Goal: Task Accomplishment & Management: Complete application form

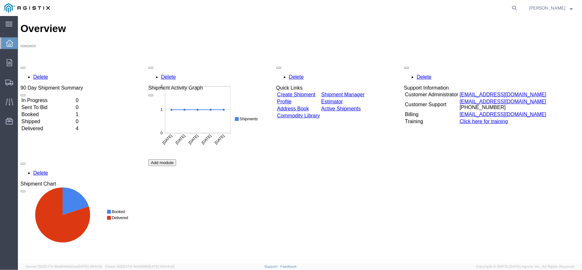
click at [315, 91] on link "Create Shipment" at bounding box center [296, 93] width 38 height 5
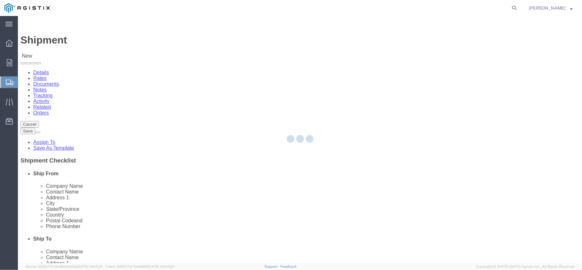
select select
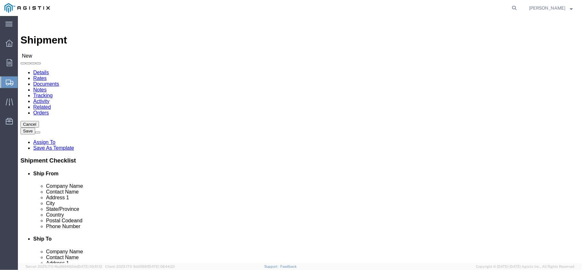
click select "Select PG&E US Hose Corp"
select select "9596"
click select "Select PG&E US Hose Corp"
select select "PURCHORD"
select select
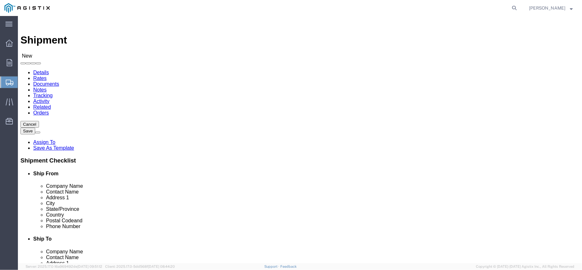
select select
click select "Select All Others [GEOGRAPHIC_DATA] [GEOGRAPHIC_DATA] [GEOGRAPHIC_DATA] [GEOGRA…"
select select "23082"
click select "Select All Others [GEOGRAPHIC_DATA] [GEOGRAPHIC_DATA] [GEOGRAPHIC_DATA] [GEOGRA…"
select select "MYPROFILE"
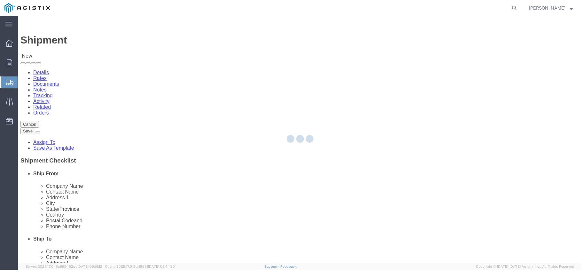
type input "US Hose Corp"
type input "[PERSON_NAME]"
type input "[STREET_ADDRESS]"
type input "[GEOGRAPHIC_DATA]"
type input "60446"
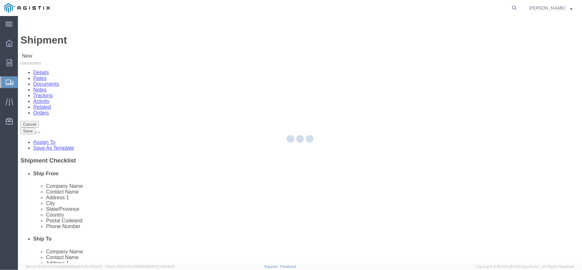
type input "[PHONE_NUMBER]"
type input "[PERSON_NAME][EMAIL_ADDRESS][PERSON_NAME][DOMAIN_NAME]"
checkbox input "true"
select select "IL"
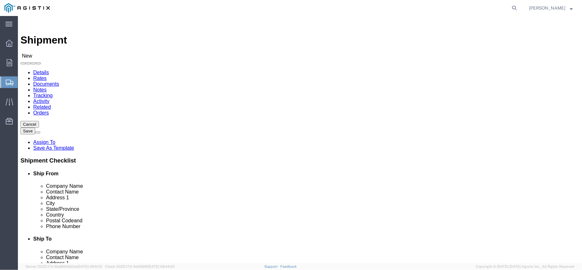
click input "text"
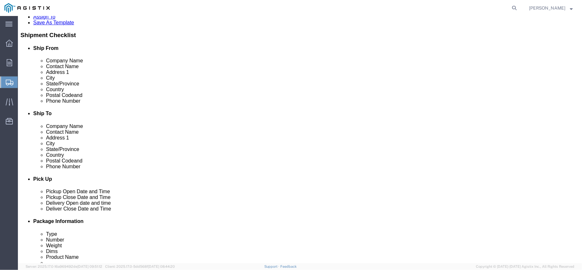
scroll to position [128, 0]
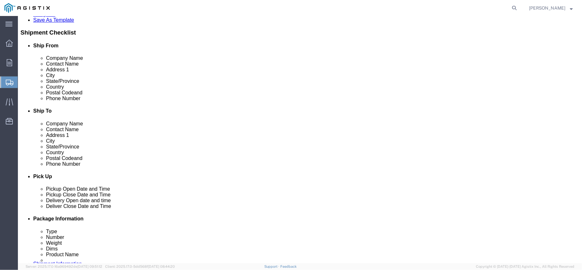
drag, startPoint x: 327, startPoint y: 97, endPoint x: 251, endPoint y: 92, distance: 75.6
click div "City so sa so"
type input "SAN FR"
click p "- PG&E - () [STREET_ADDRESS][PERSON_NAME]"
select select
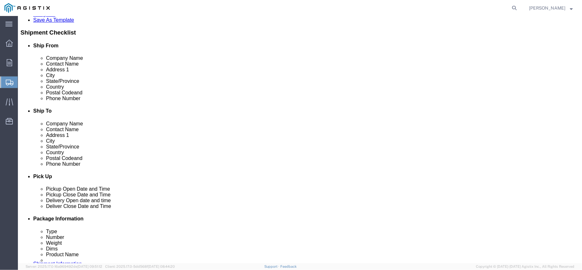
type input "PG&E"
type input "[STREET_ADDRESS][PERSON_NAME]"
type input "[GEOGRAPHIC_DATA]"
type input "94124-1714"
select select "CA"
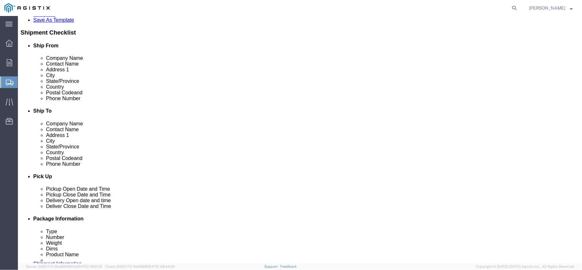
type input "[GEOGRAPHIC_DATA]"
select select
drag, startPoint x: 335, startPoint y: 130, endPoint x: 277, endPoint y: 122, distance: 58.1
click div "Location My Profile Location (OBSOLETE) [PERSON_NAME] SC - GC TRAILER (OBSOLETE…"
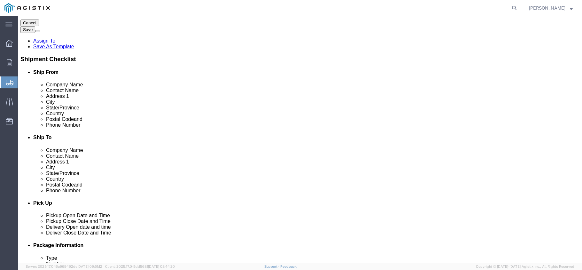
scroll to position [85, 0]
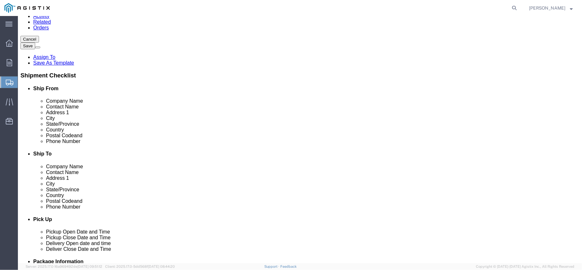
type input "94080"
select select
drag, startPoint x: 326, startPoint y: 88, endPoint x: 272, endPoint y: 92, distance: 54.4
click div "Company Name PG&E"
type input "FLUID GAUGE COMPANY"
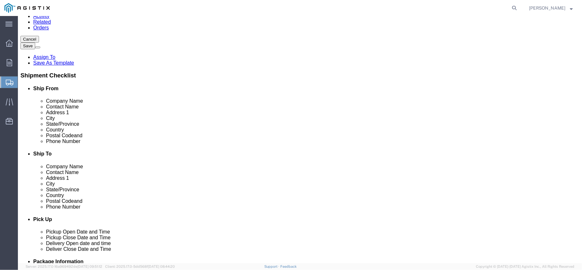
click input "text"
type input "[PERSON_NAME]"
drag, startPoint x: 354, startPoint y: 112, endPoint x: 256, endPoint y: 112, distance: 98.1
click div "Address [STREET_ADDRESS][PERSON_NAME]"
type input "[STREET_ADDRESS]"
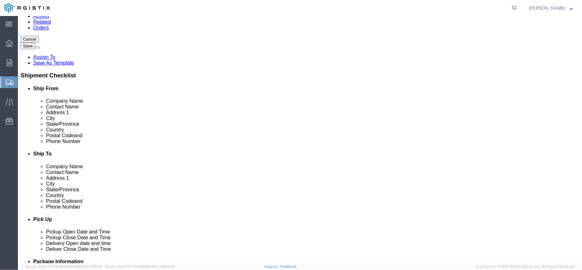
select select
click input "text"
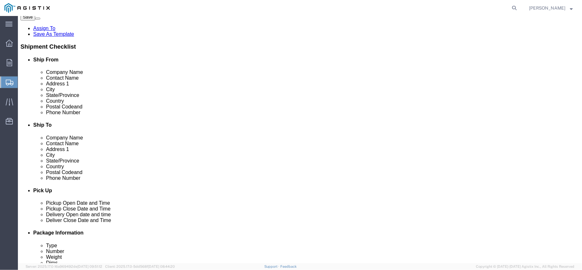
scroll to position [128, 0]
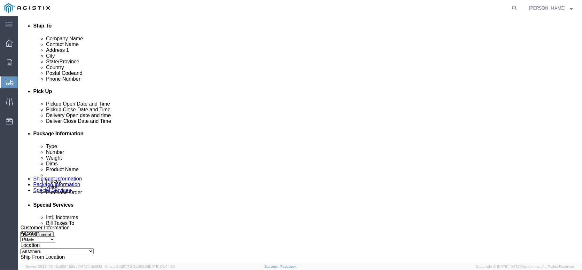
type input "[PHONE_NUMBER]"
click div "[DATE] 12:00 PM"
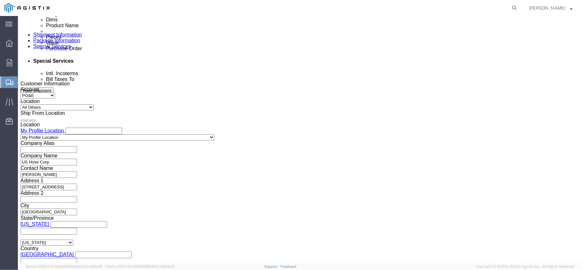
click button "Apply"
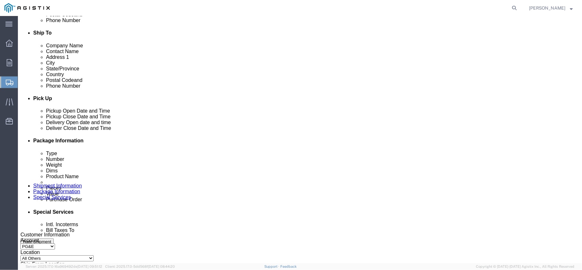
scroll to position [186, 0]
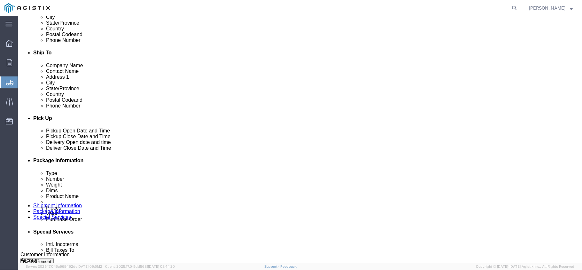
click div "[DATE] 1:00 PM"
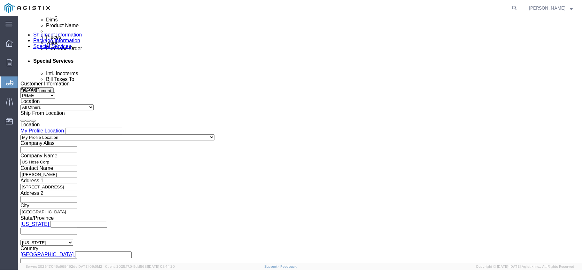
click button "Apply"
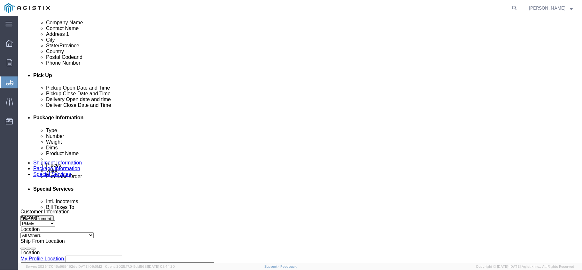
click label "Deliver Open Date and Time"
click div
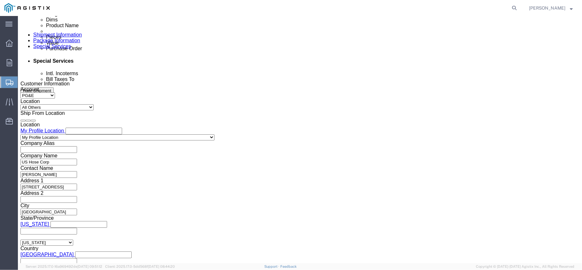
click button "Apply"
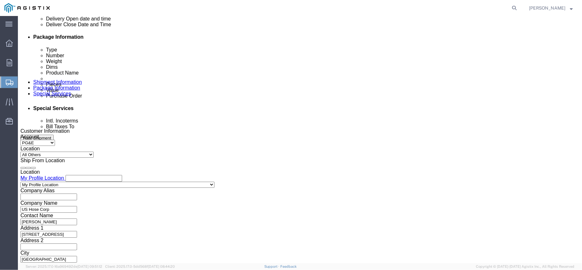
scroll to position [229, 0]
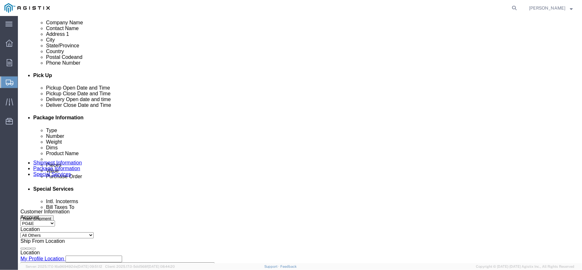
click div
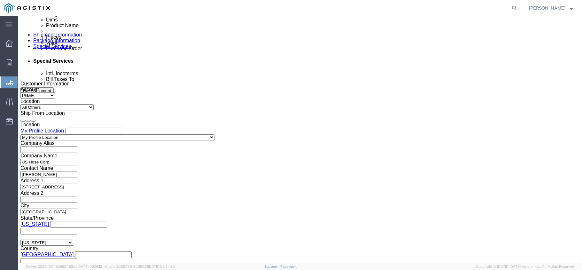
click button "Apply"
click input "text"
type input "3501409062"
click button "Continue"
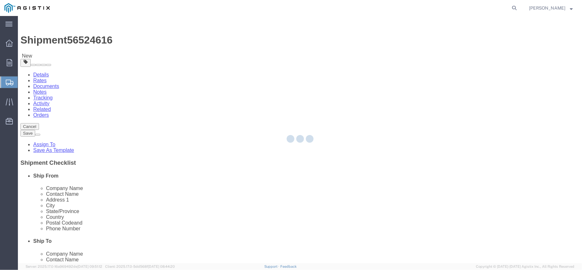
select select "CBOX"
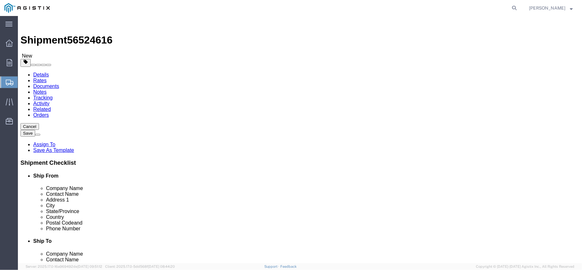
click input "1"
type input "2"
click input "text"
type input "24"
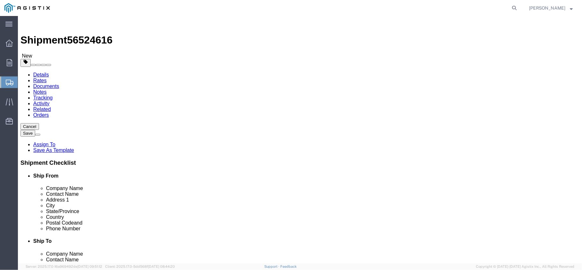
type input "14"
click input "0.00"
drag, startPoint x: 96, startPoint y: 150, endPoint x: 46, endPoint y: 148, distance: 50.2
click div "Weight Total weight of packages in pounds or kilograms 0.00 Select kgs lbs Ship…"
type input "23"
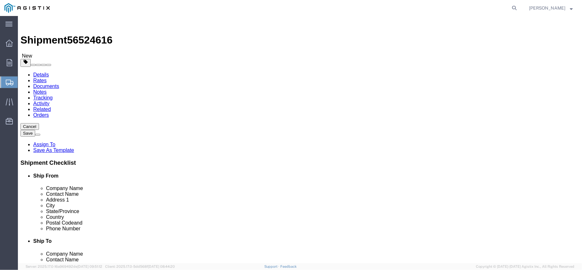
click link "Add Content"
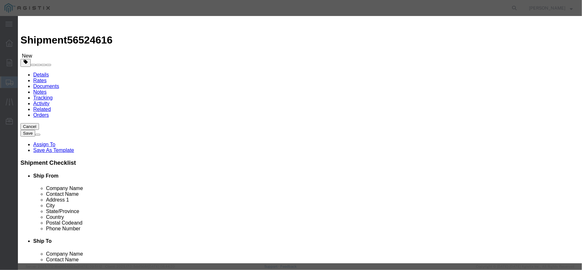
click input "text"
type input "TEFLON ASSEMBLIES"
click input "0"
type input "015"
click input "text"
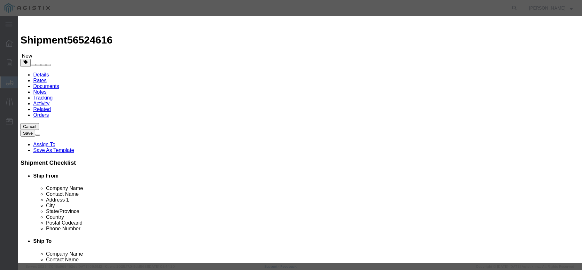
type input "1"
click select "Select 50 55 60 65 70 85 92.5 100 125 175 250 300 400"
select select "70"
click select "Select 50 55 60 65 70 85 92.5 100 125 175 250 300 400"
click button "Save & Close"
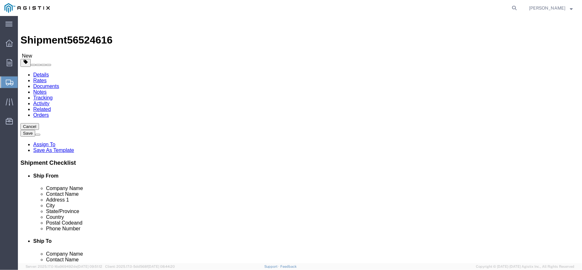
click input "2"
type input "1"
click div
click icon
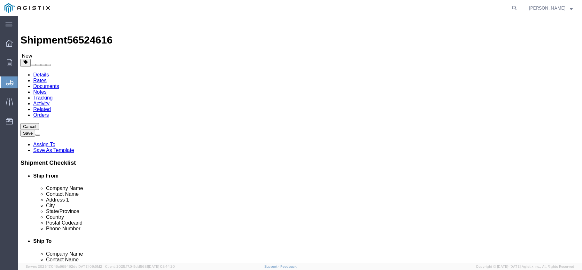
click link
click div "x Package Type Select Bulk Bundle(s) Cardboard Box(es) Carton(s) Crate(s) Drum(…"
click icon
drag, startPoint x: 408, startPoint y: 164, endPoint x: 215, endPoint y: 162, distance: 192.7
click div "x Package Type Select Bulk Bundle(s) Cardboard Box(es) Carton(s) Crate(s) Drum(…"
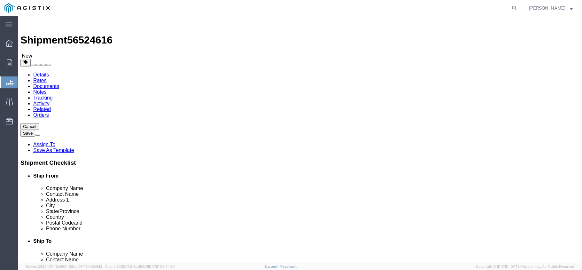
click link "Clone this content"
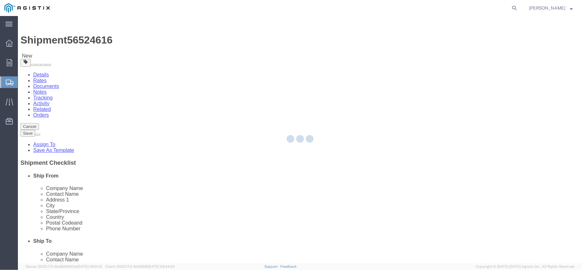
select select "CBOX"
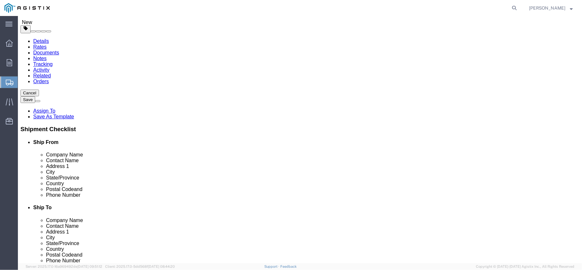
scroll to position [80, 0]
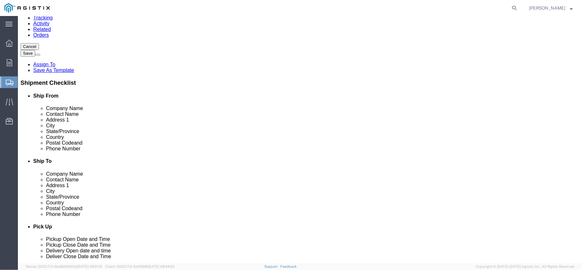
click button "Continue"
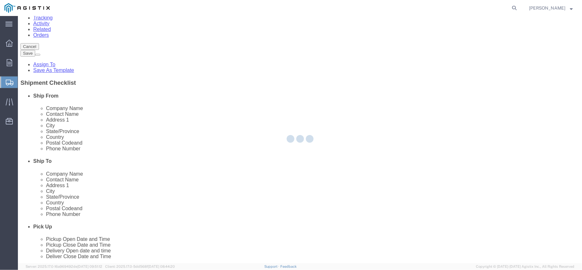
select select
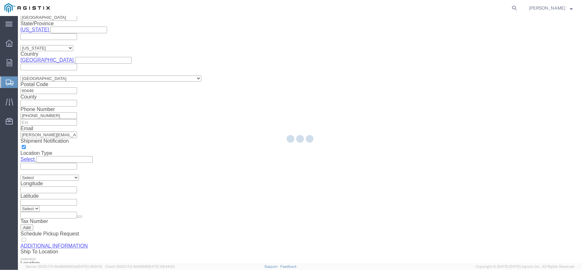
scroll to position [571, 0]
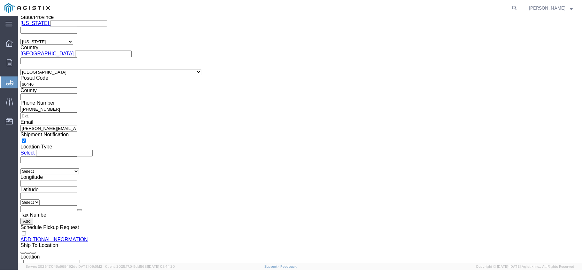
click button "Rate Shipment"
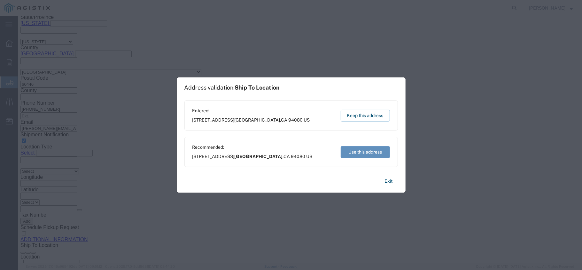
click at [363, 152] on button "Use this address" at bounding box center [365, 152] width 49 height 12
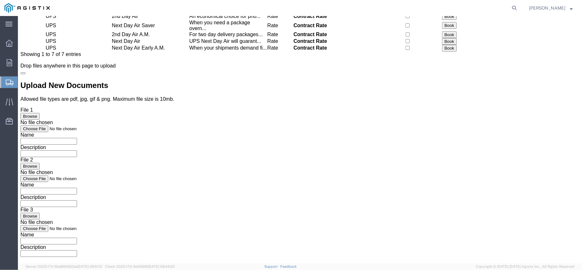
scroll to position [0, 0]
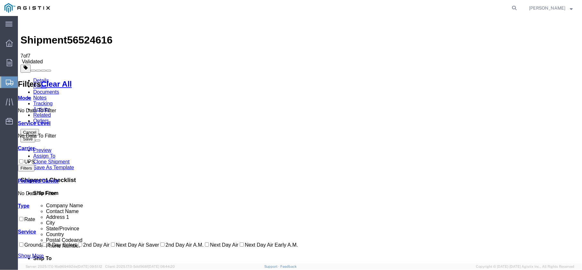
checkbox input "true"
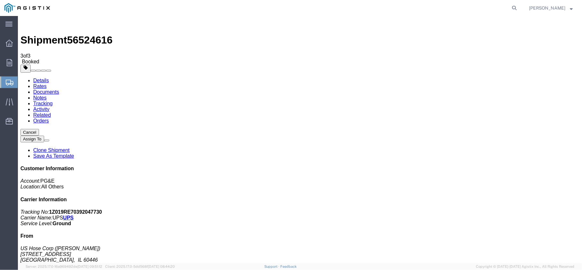
drag, startPoint x: 68, startPoint y: 116, endPoint x: 64, endPoint y: 83, distance: 32.9
click at [24, 24] on img at bounding box center [24, 22] width 8 height 8
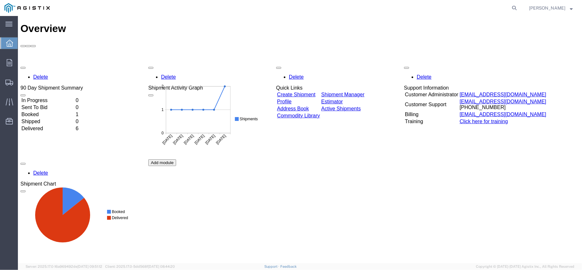
click at [297, 91] on link "Create Shipment" at bounding box center [296, 93] width 38 height 5
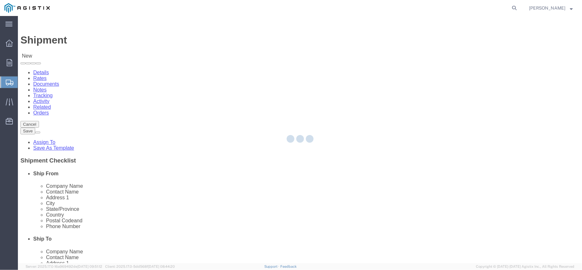
select select
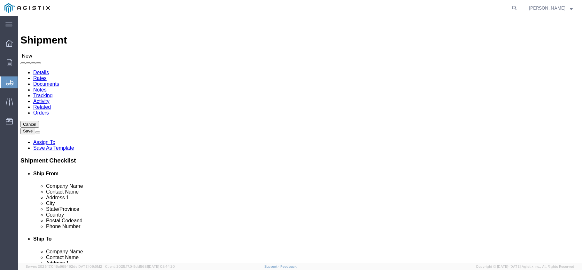
click select "Select PG&E US Hose Corp"
select select "9596"
click select "Select PG&E US Hose Corp"
select select "PURCHORD"
select select
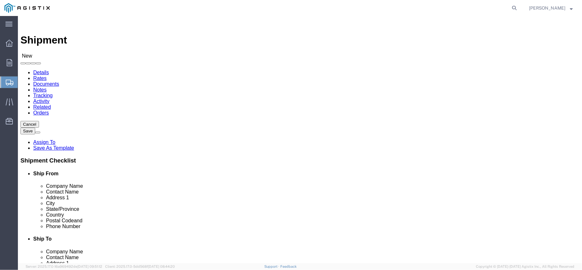
select select
click select "Select All Others [GEOGRAPHIC_DATA] [GEOGRAPHIC_DATA] [GEOGRAPHIC_DATA] [GEOGRA…"
select select "23082"
click select "Select All Others [GEOGRAPHIC_DATA] [GEOGRAPHIC_DATA] [GEOGRAPHIC_DATA] [GEOGRA…"
select select "MYPROFILE"
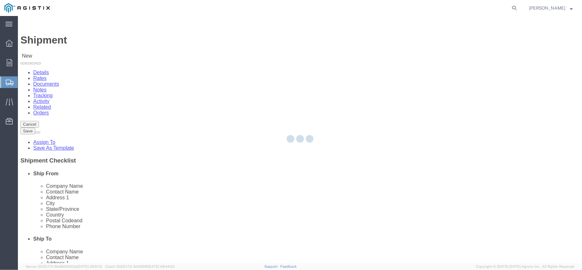
type input "US Hose Corp"
type input "[PERSON_NAME]"
type input "[STREET_ADDRESS]"
type input "[GEOGRAPHIC_DATA]"
type input "60446"
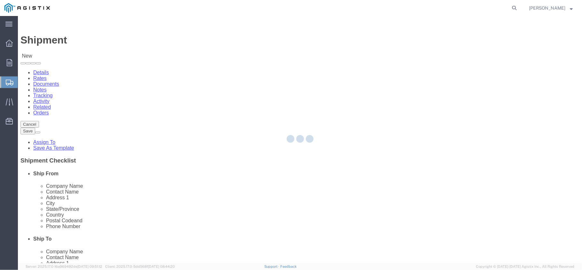
type input "[PHONE_NUMBER]"
type input "[PERSON_NAME][EMAIL_ADDRESS][PERSON_NAME][DOMAIN_NAME]"
checkbox input "true"
select select "IL"
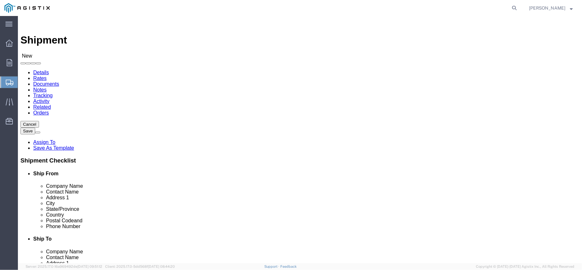
click input "text"
type input "FLUID GAUGE COMPANY"
click input "text"
type input "[PERSON_NAME]"
click input "text"
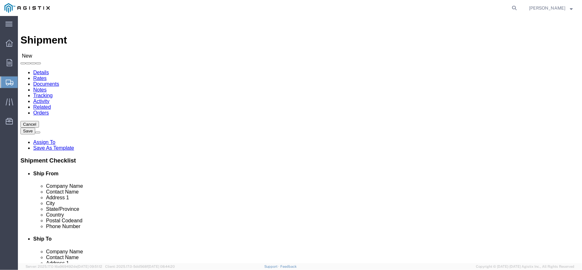
click input "485 VCABOT"
click input "485 CABOT"
type input "[STREET_ADDRESS]"
select select
click input "text"
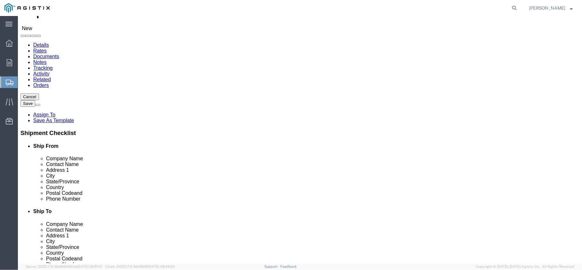
scroll to position [42, 0]
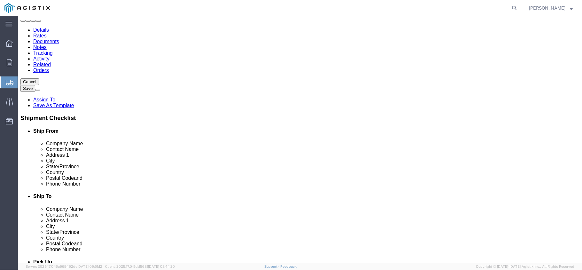
type input "SO SAN FRANCISCO"
select select
click input "Postal Code"
type input "94080"
select select
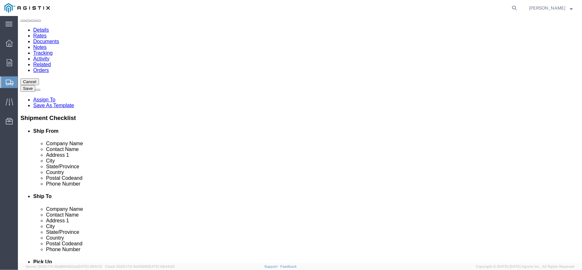
click input "text"
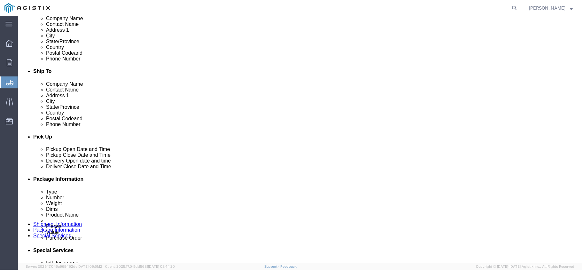
scroll to position [213, 0]
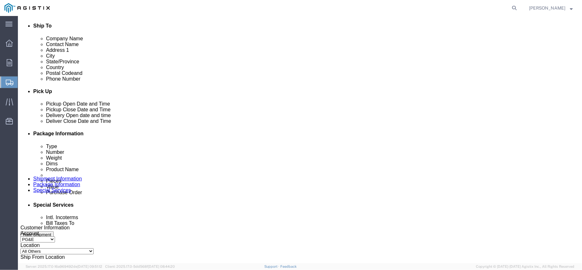
type input "8154073328"
click div "[DATE] 12:00 PM"
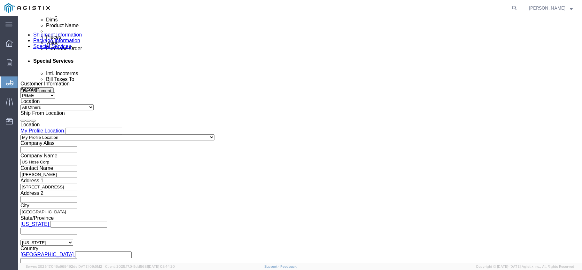
click button "Apply"
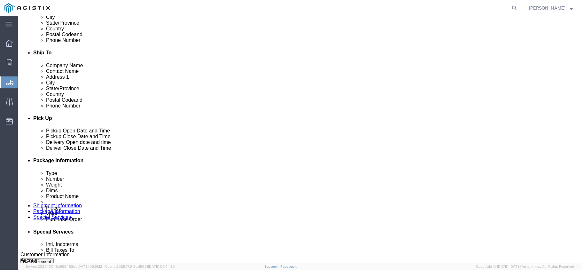
click div "[DATE] 1:00 PM"
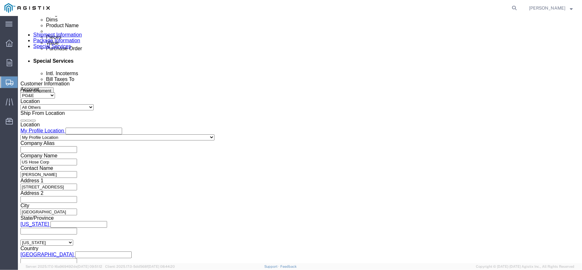
click button "Apply"
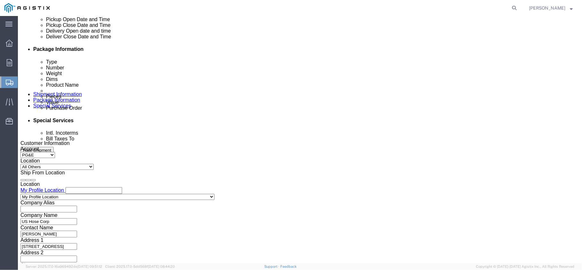
scroll to position [229, 0]
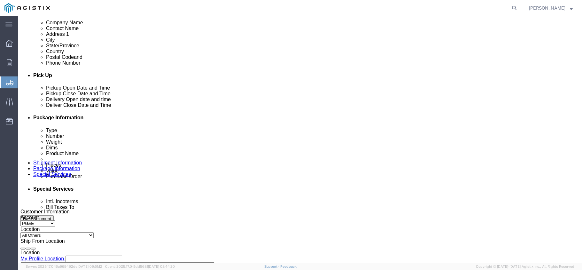
click div
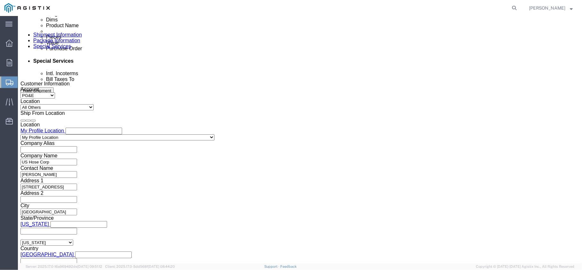
click button "Apply"
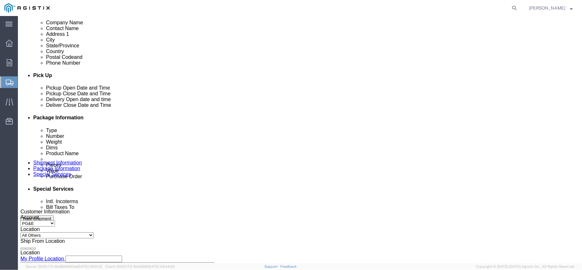
click div
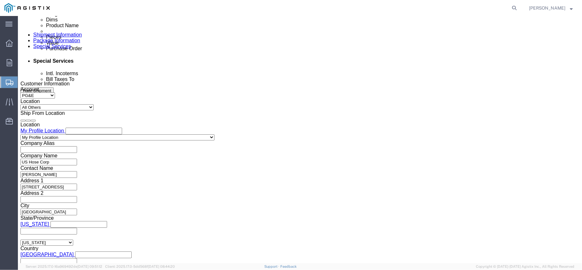
click button "Apply"
click input "text"
type input "3501409062"
click button "Continue"
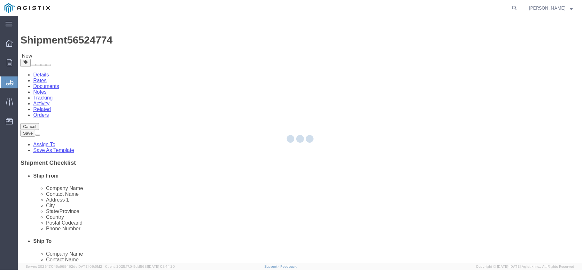
select select "CBOX"
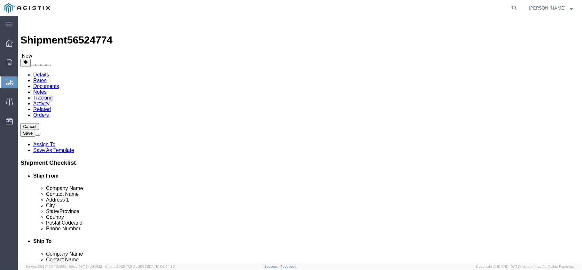
click input "text"
type input "24"
type input "14"
drag, startPoint x: 99, startPoint y: 152, endPoint x: 68, endPoint y: 151, distance: 31.3
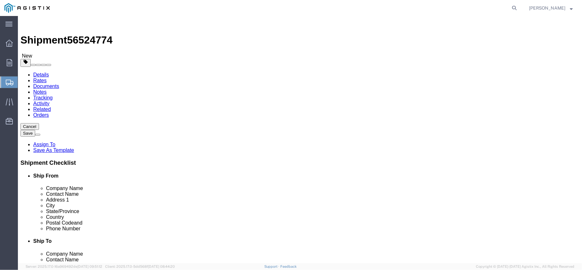
click div "Weight 0.00 Select kgs lbs Ship. t°"
type input "50"
click link "Add Content"
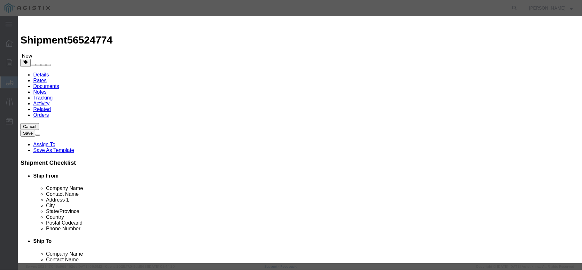
click input "text"
type input "TEFLON ASSREMBLIES"
drag, startPoint x: 182, startPoint y: 63, endPoint x: 119, endPoint y: 51, distance: 64.0
click div "Product Name TEFLON ASSREMBLIES Pieces 0 Select Bag Barrels 100Board Feet Bottl…"
type input "15"
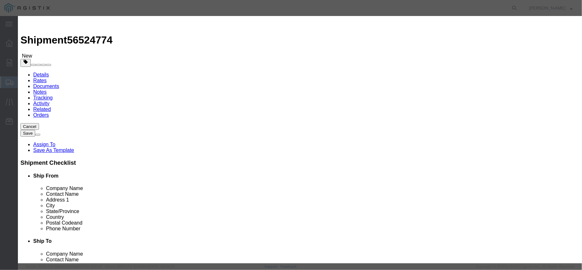
click input "text"
type input "1"
click select "Select 50 55 60 65 70 85 92.5 100 125 175 250 300 400"
select select "70"
click select "Select 50 55 60 65 70 85 92.5 100 125 175 250 300 400"
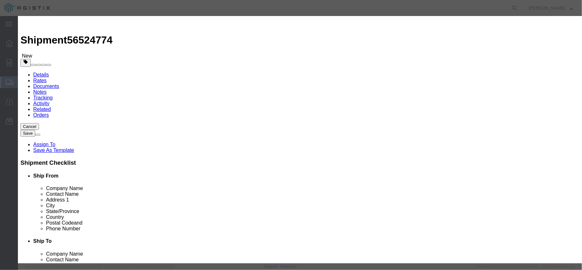
click button "Save & Close"
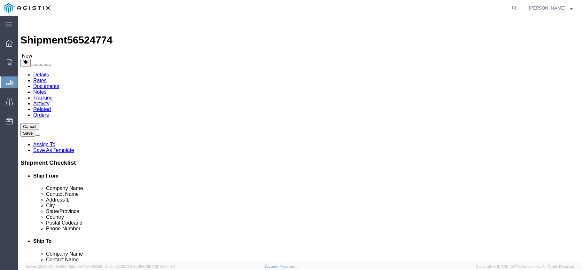
click link "Clone this content"
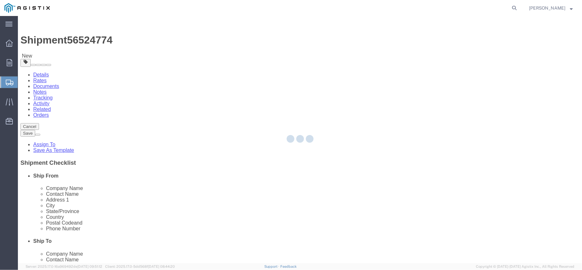
select select "CBOX"
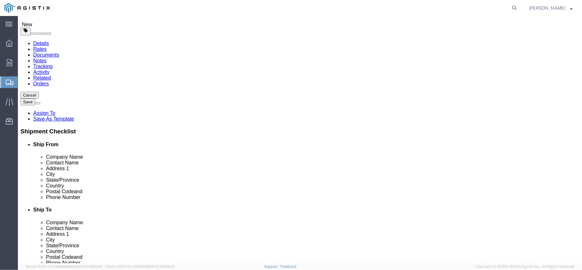
scroll to position [80, 0]
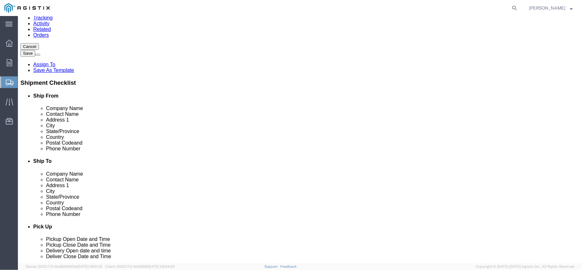
click button "Continue"
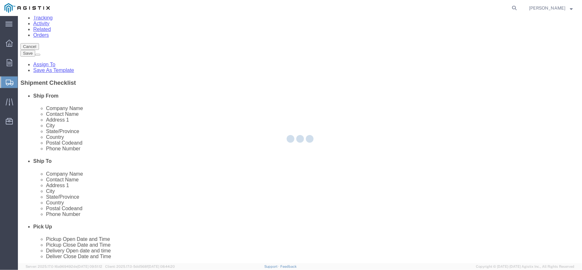
select select
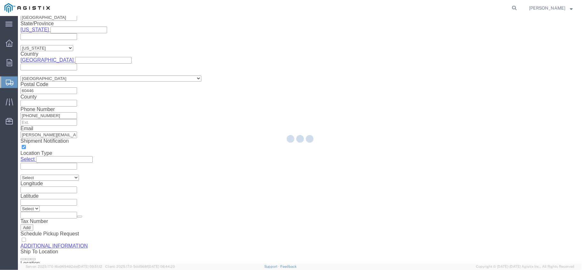
scroll to position [571, 0]
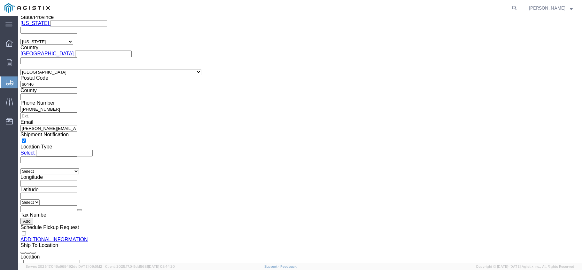
click button "Rate Shipment"
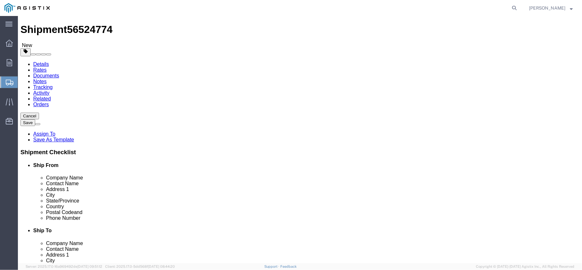
scroll to position [0, 0]
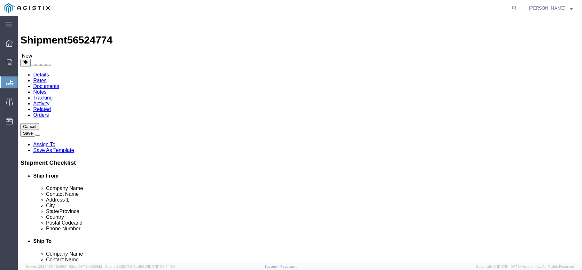
click label "Ship To Location / State/Province : This field is required."
click select "Select Alabama Alaska Arizona Arkansas Armed Forces Americas Armed Forces Europ…"
click link "Shipment Information"
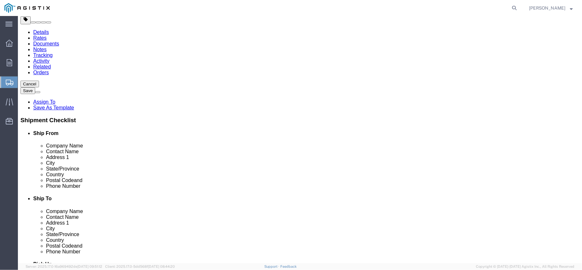
scroll to position [1, 0]
select select
select select "CA"
click button "Rate Shipment"
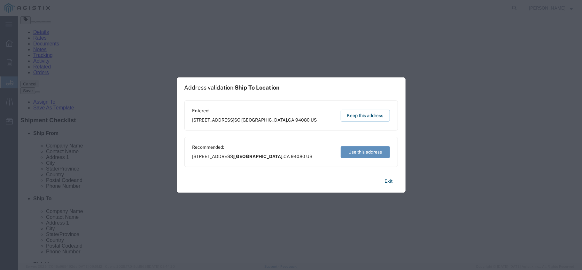
click at [362, 154] on button "Use this address" at bounding box center [365, 152] width 49 height 12
type input "[GEOGRAPHIC_DATA]"
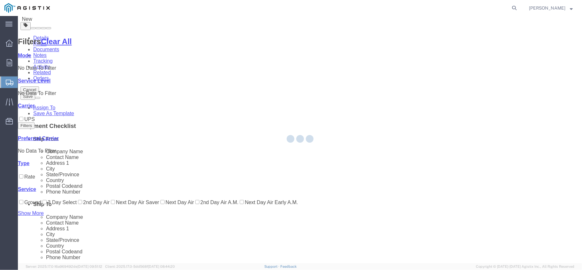
scroll to position [0, 0]
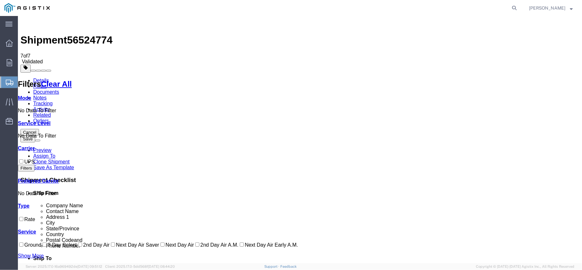
checkbox input "true"
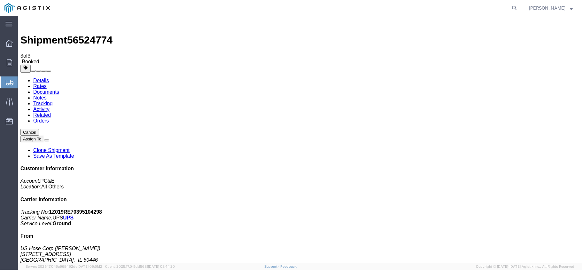
click at [24, 23] on img at bounding box center [24, 22] width 8 height 8
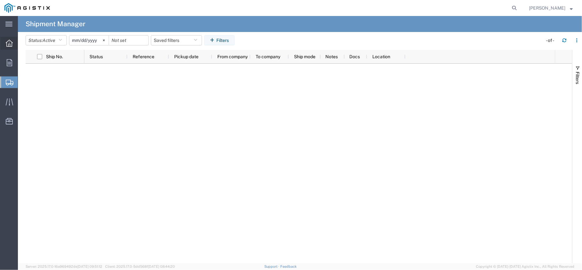
click at [4, 44] on div at bounding box center [9, 43] width 18 height 13
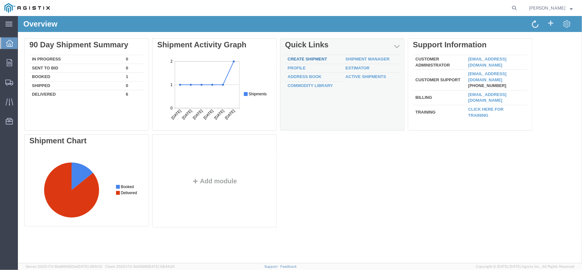
click at [304, 59] on link "Create Shipment" at bounding box center [306, 58] width 39 height 5
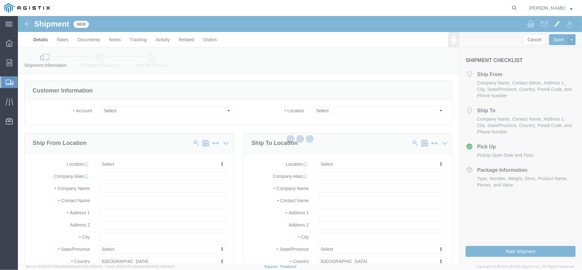
select select
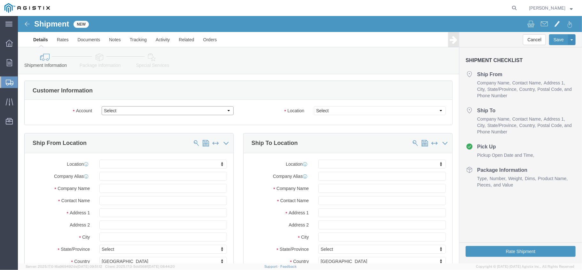
click select "Select PG&E US Hose Corp"
select select "9596"
click select "Select PG&E US Hose Corp"
select select "PURCHORD"
select select
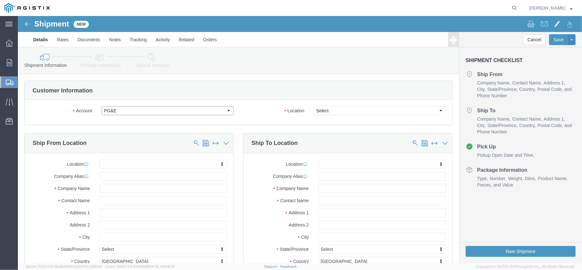
select select
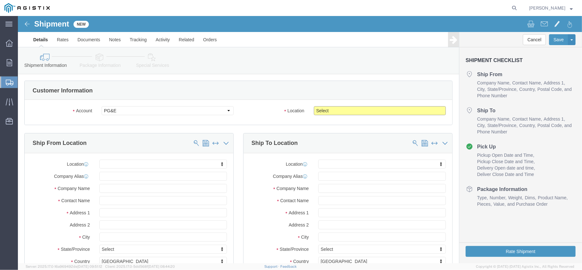
click select "Select All Others [GEOGRAPHIC_DATA] [GEOGRAPHIC_DATA] [GEOGRAPHIC_DATA] [GEOGRA…"
select select "23082"
click select "Select All Others [GEOGRAPHIC_DATA] [GEOGRAPHIC_DATA] [GEOGRAPHIC_DATA] [GEOGRA…"
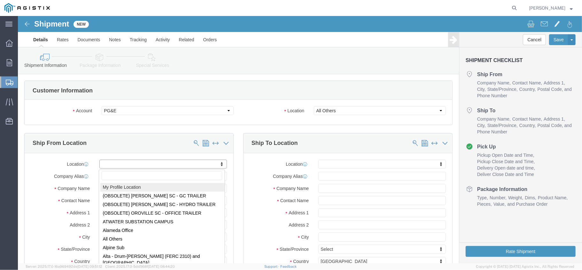
select select "MYPROFILE"
type input "US Hose Corp"
type input "[PERSON_NAME]"
type input "[STREET_ADDRESS]"
type input "[GEOGRAPHIC_DATA]"
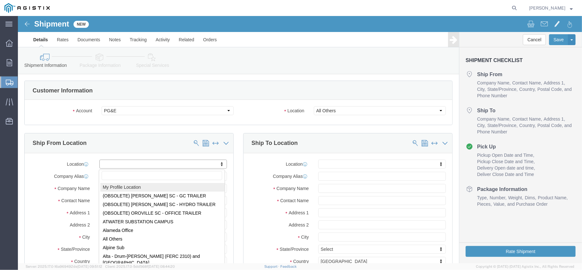
type input "60446"
type input "[PHONE_NUMBER]"
type input "[PERSON_NAME][EMAIL_ADDRESS][PERSON_NAME][DOMAIN_NAME]"
checkbox input "true"
select select "IL"
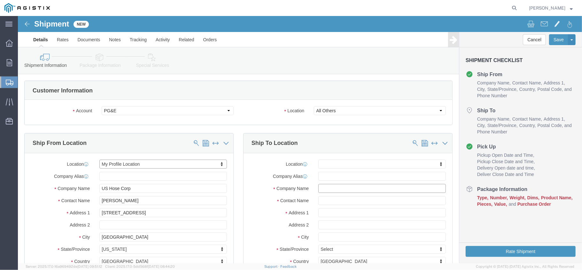
click input "text"
type input "FLUID GAUGE ROAD"
click input "text"
type input "[PERSON_NAME]"
click input "text"
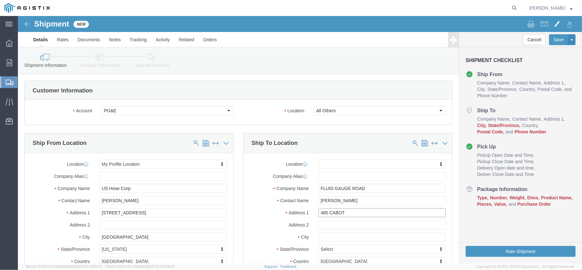
type input "485 CABOT"
select select
click input "text"
type input "SO SAN FRANCISCO"
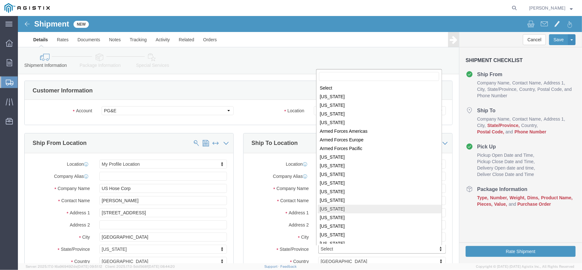
scroll to position [1, 0]
select select
select select "CA"
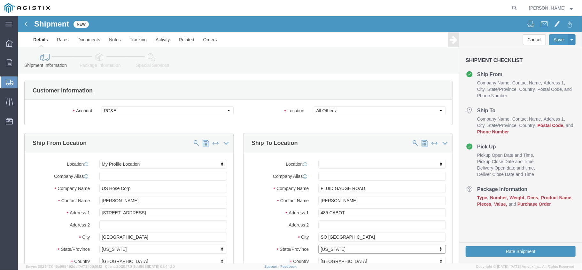
scroll to position [85, 0]
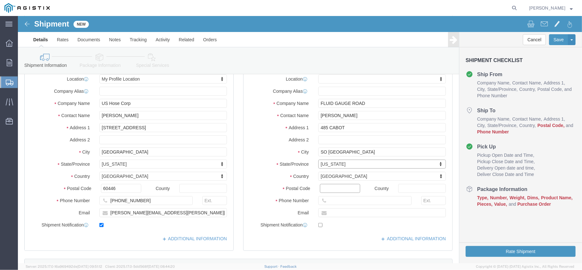
click input "Postal Code"
type input "94080"
select select
click input "text"
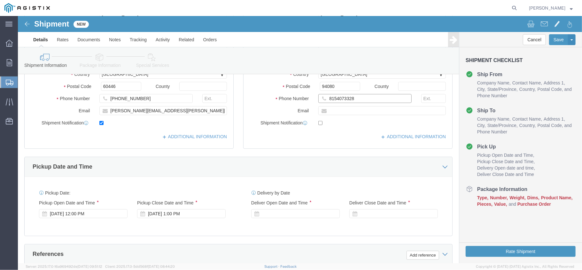
scroll to position [213, 0]
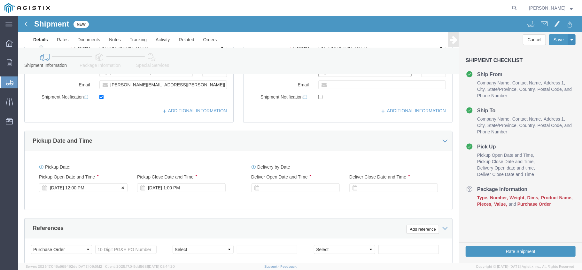
type input "8154073328"
click div "[DATE] 12:00 PM"
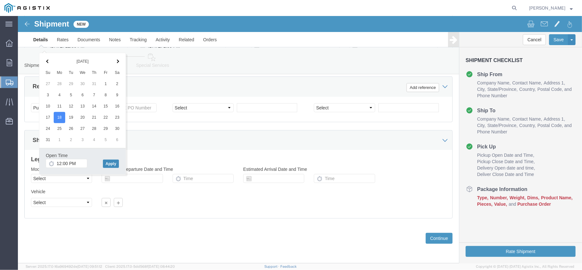
click button "Apply"
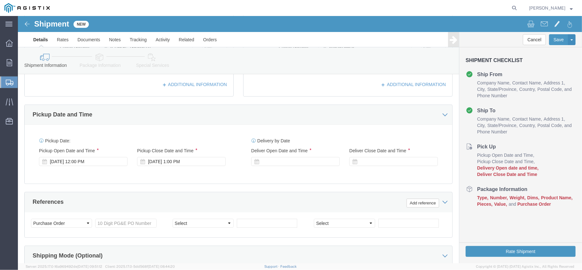
scroll to position [186, 0]
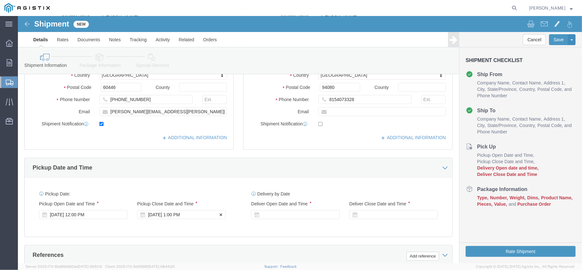
click div "[DATE] 1:00 PM"
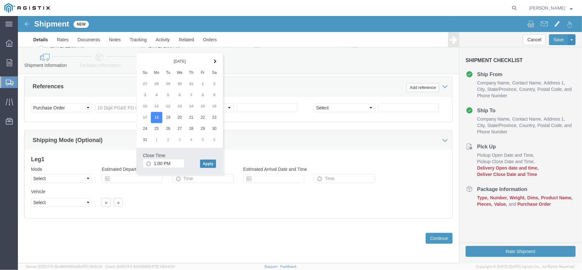
click button "Apply"
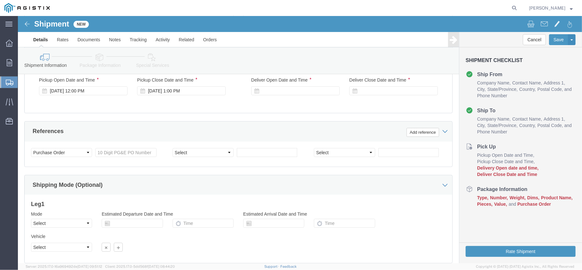
scroll to position [229, 0]
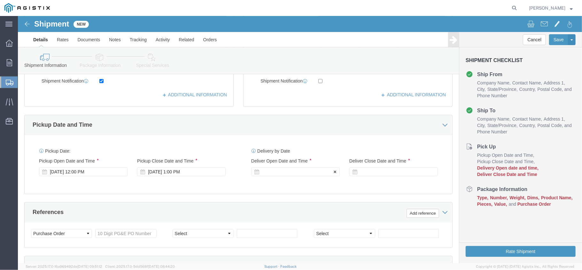
click div
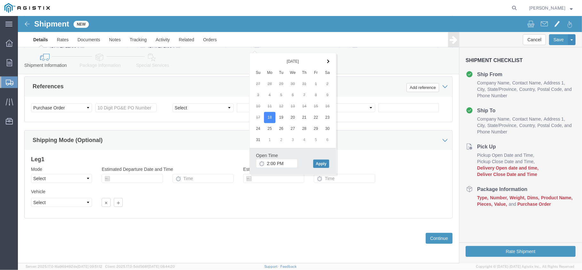
click button "Apply"
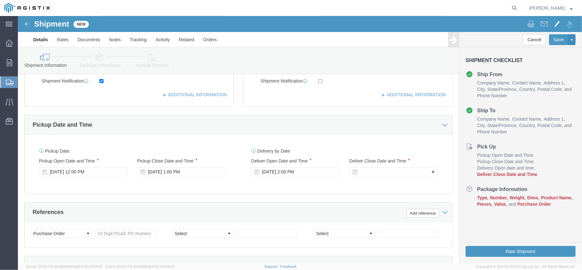
click div
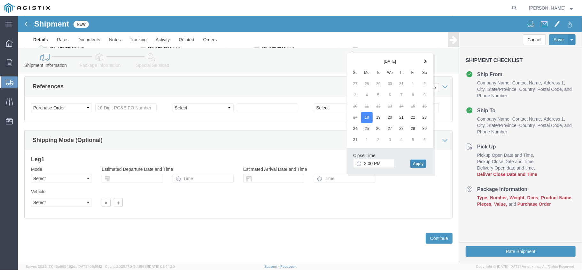
click button "Apply"
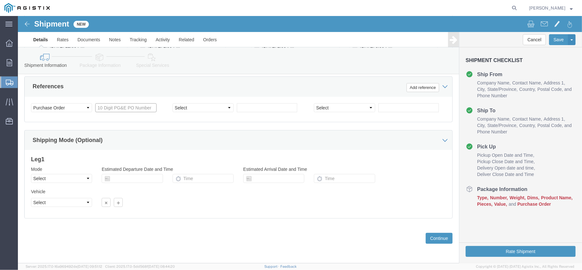
click input "text"
type input "3501409062"
click button "Continue"
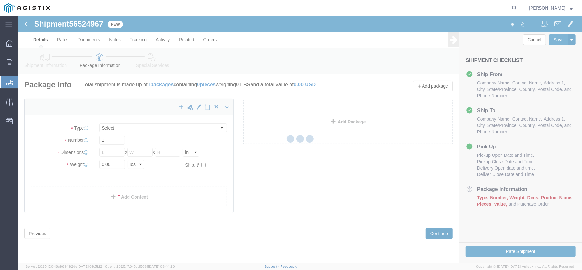
select select "CBOX"
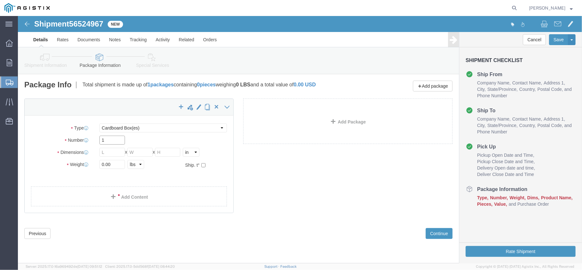
click input "1"
click input "text"
type input "24"
type input "14"
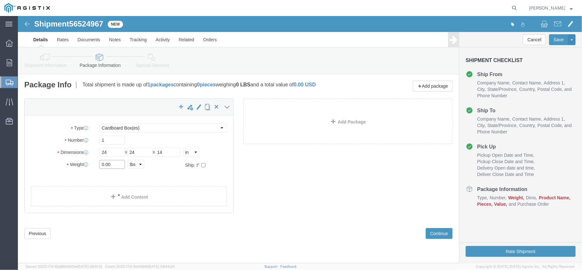
drag, startPoint x: 97, startPoint y: 150, endPoint x: 40, endPoint y: 150, distance: 57.8
click div "Weight Total weight of packages in pounds or kilograms 0.00 Select kgs lbs Ship…"
type input "50"
click span
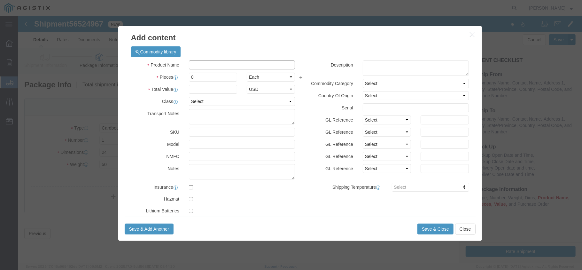
click input "text"
type input "TEFLON ASSEMBLIES"
click input "0"
type input "015"
click input "text"
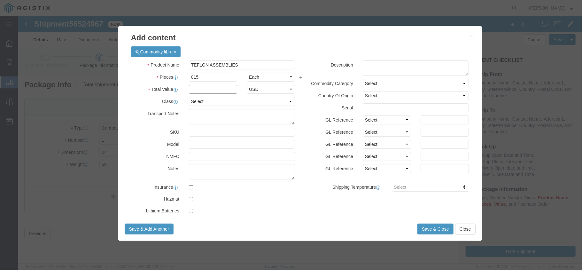
type input "1"
click select "Select 50 55 60 65 70 85 92.5 100 125 175 250 300 400"
select select "70"
click select "Select 50 55 60 65 70 85 92.5 100 125 175 250 300 400"
click button "Save & Add Another"
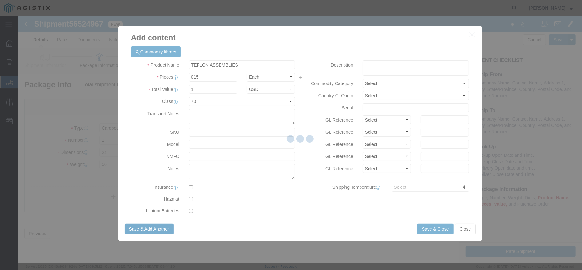
select select "EA"
select select
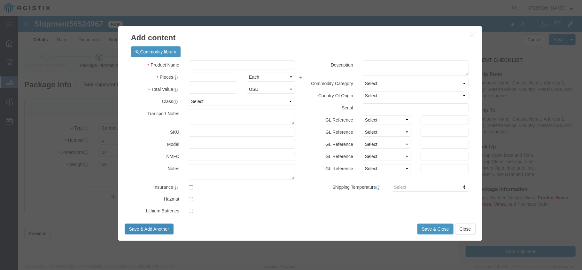
select select "USD"
click button "Save & Close"
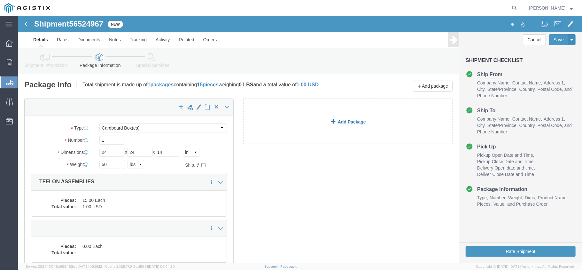
click link "Add Package"
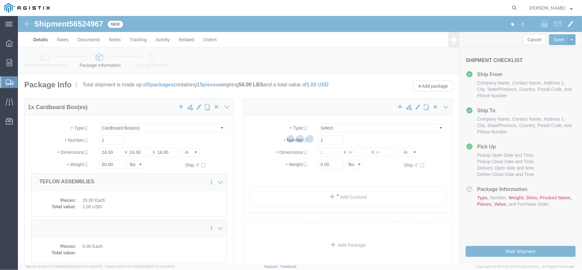
select select "CBOX"
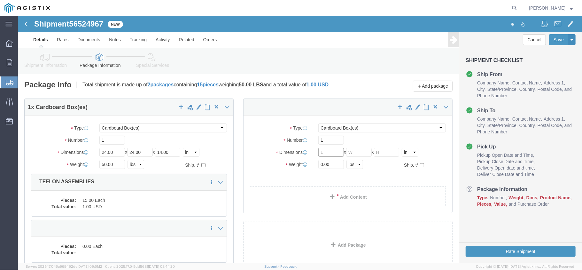
click input "text"
type input "24"
type input "14"
click input "0.00"
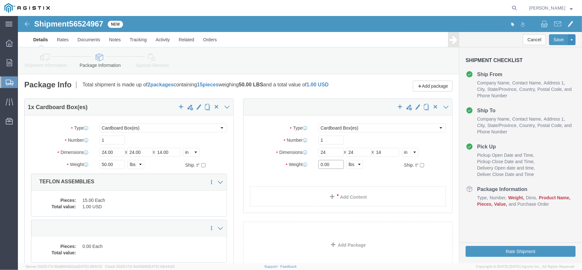
click input "0.00"
type input "50"
click span
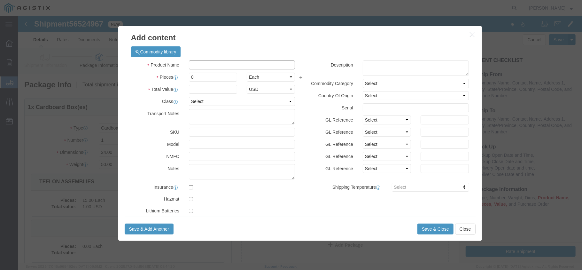
click input "text"
type input "TEFLON ASSEMBLIES"
click input "0"
type input "015"
click input "text"
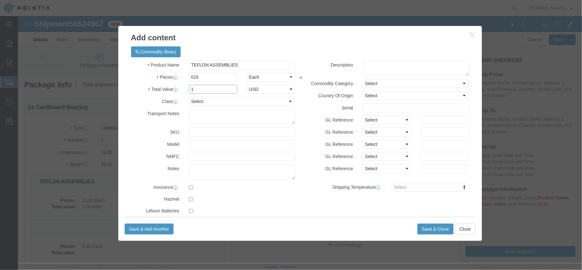
type input "1"
click select "Select 50 55 60 65 70 85 92.5 100 125 175 250 300 400"
select select "70"
click select "Select 50 55 60 65 70 85 92.5 100 125 175 250 300 400"
click button "Save & Close"
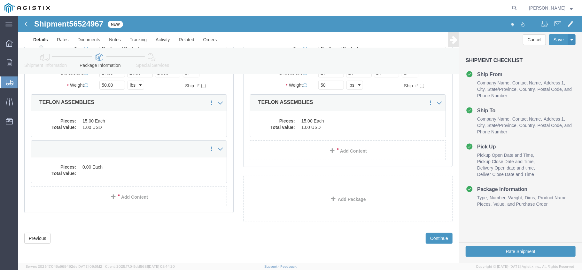
scroll to position [84, 0]
click button "Continue"
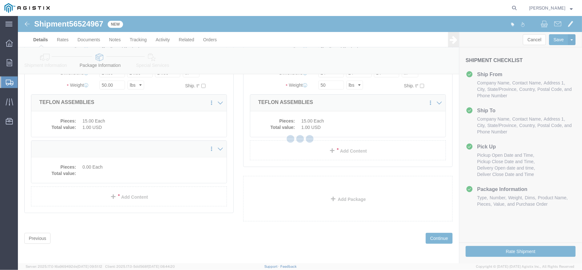
select select
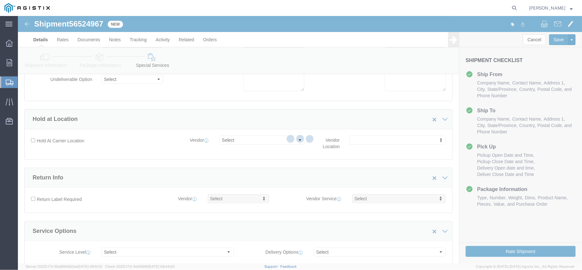
scroll to position [571, 0]
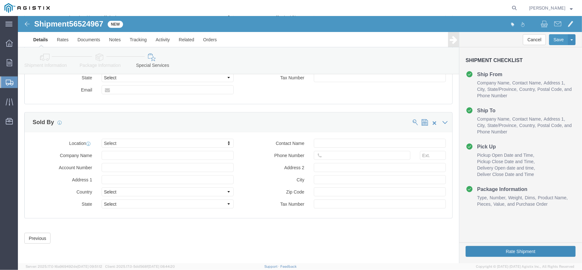
drag, startPoint x: 486, startPoint y: 234, endPoint x: 503, endPoint y: 250, distance: 23.3
click button "Rate Shipment"
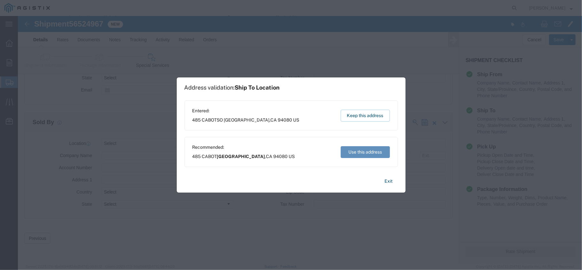
click at [365, 154] on button "Use this address" at bounding box center [365, 152] width 49 height 12
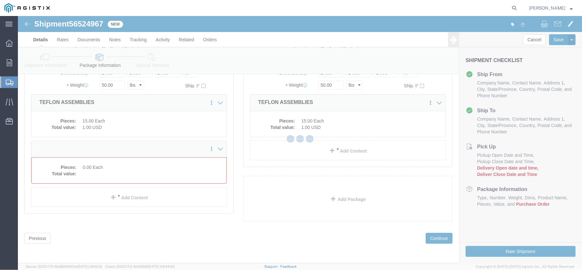
scroll to position [82, 0]
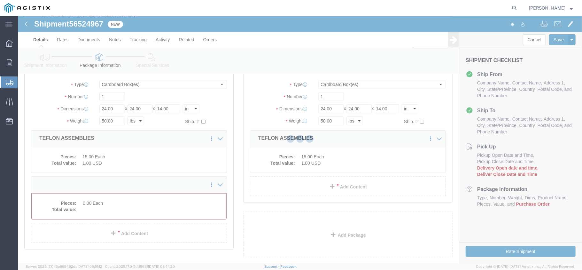
select select "CBOX"
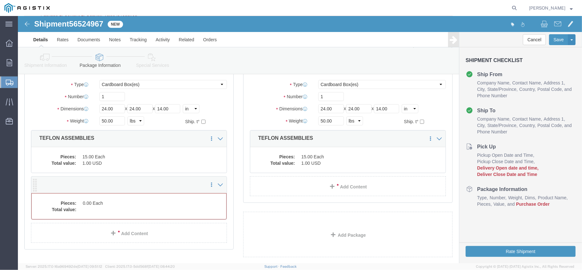
click dd "0.00 Each"
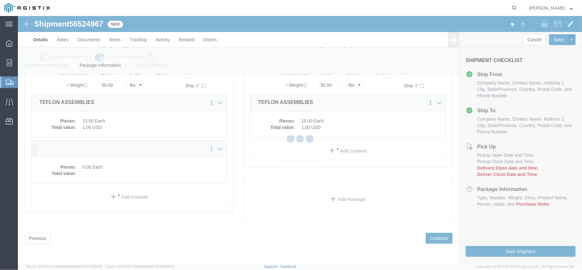
scroll to position [44, 0]
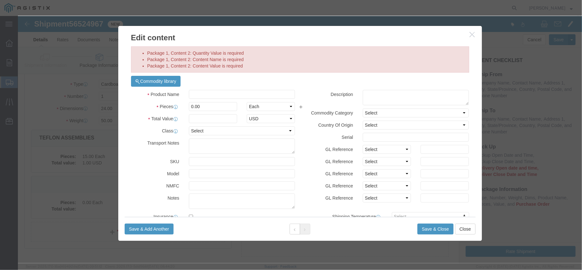
click button "button"
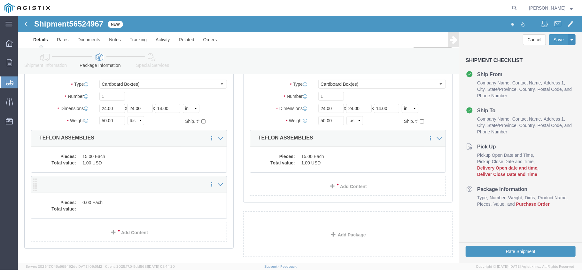
click div
click icon
click link "Delete this content"
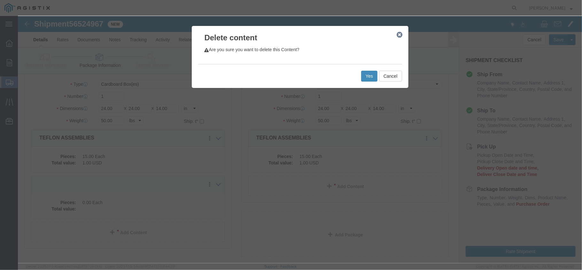
click button "Yes"
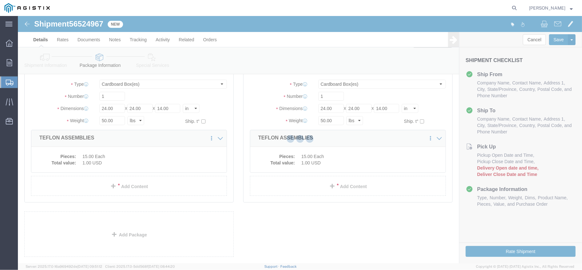
scroll to position [0, 0]
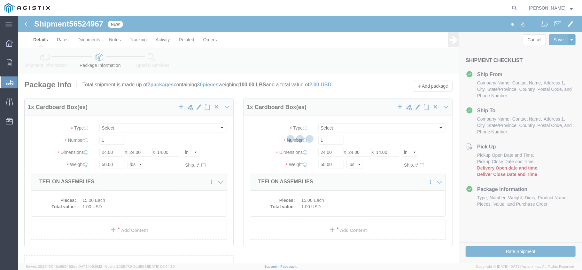
select select "CBOX"
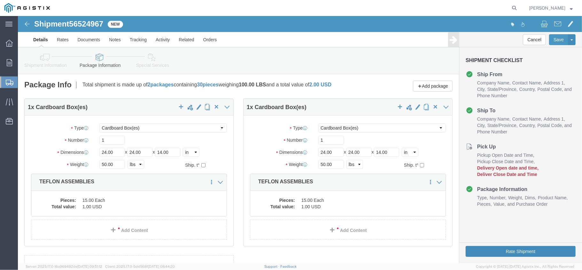
click button "Rate Shipment"
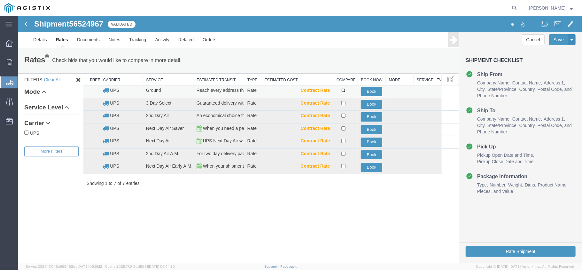
click at [341, 91] on input "checkbox" at bounding box center [343, 90] width 4 height 4
checkbox input "true"
drag, startPoint x: 369, startPoint y: 90, endPoint x: 388, endPoint y: 106, distance: 24.2
click at [369, 90] on button "Book" at bounding box center [370, 91] width 21 height 9
